Goal: Task Accomplishment & Management: Manage account settings

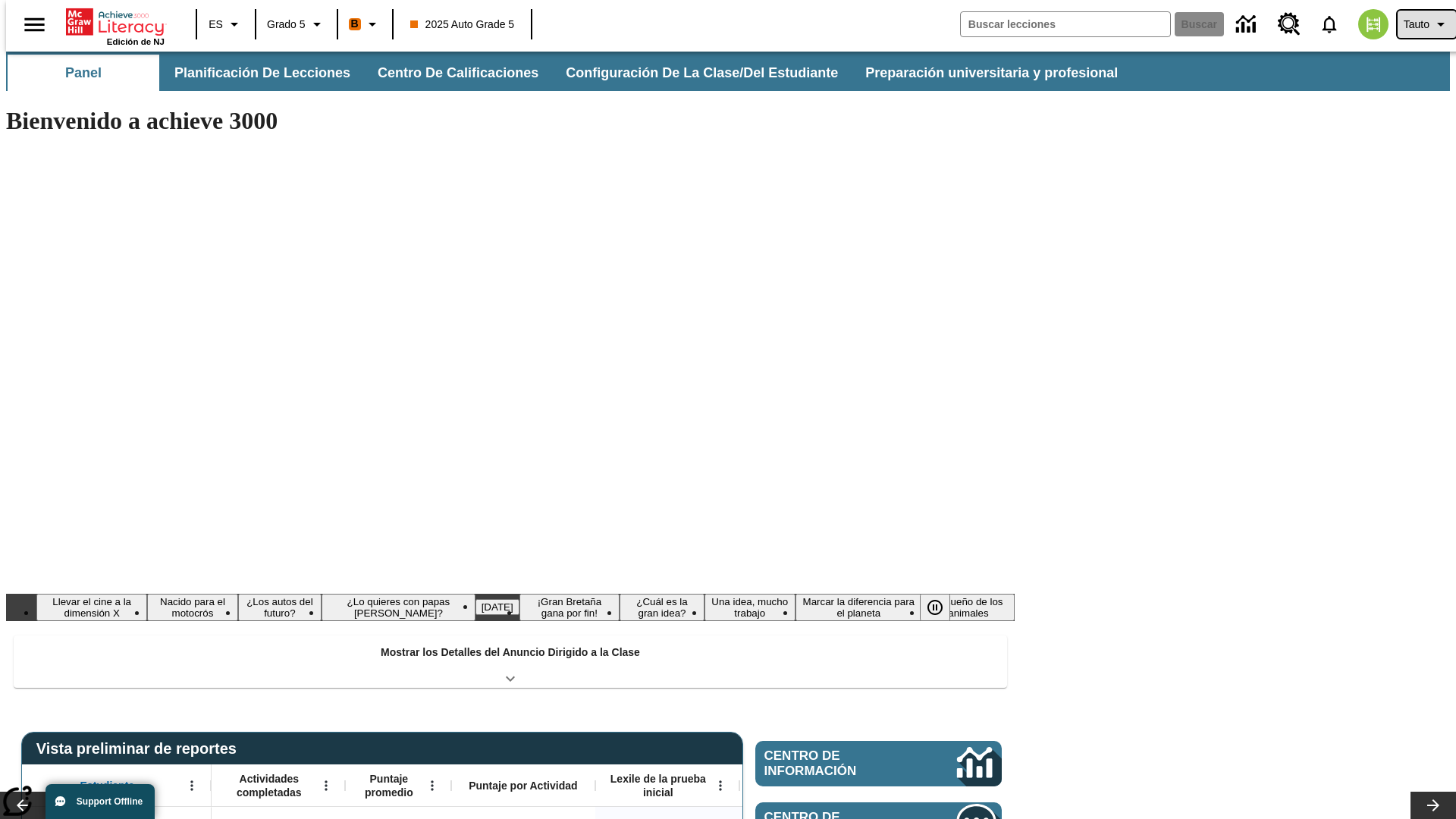
click at [1419, 24] on span "Tauto" at bounding box center [1417, 24] width 26 height 16
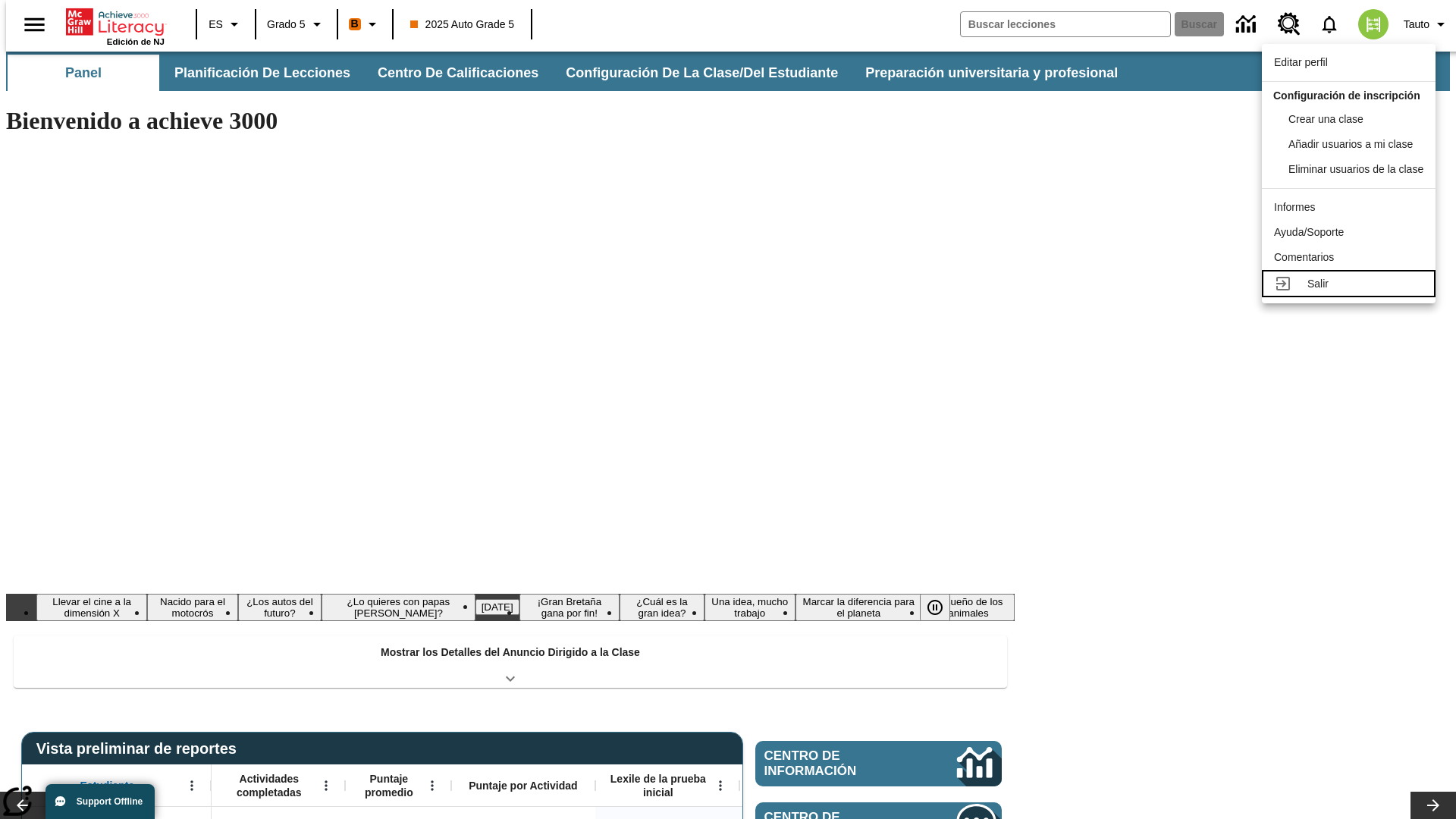
click at [1353, 292] on div "Salir" at bounding box center [1365, 283] width 116 height 16
